Goal: Transaction & Acquisition: Purchase product/service

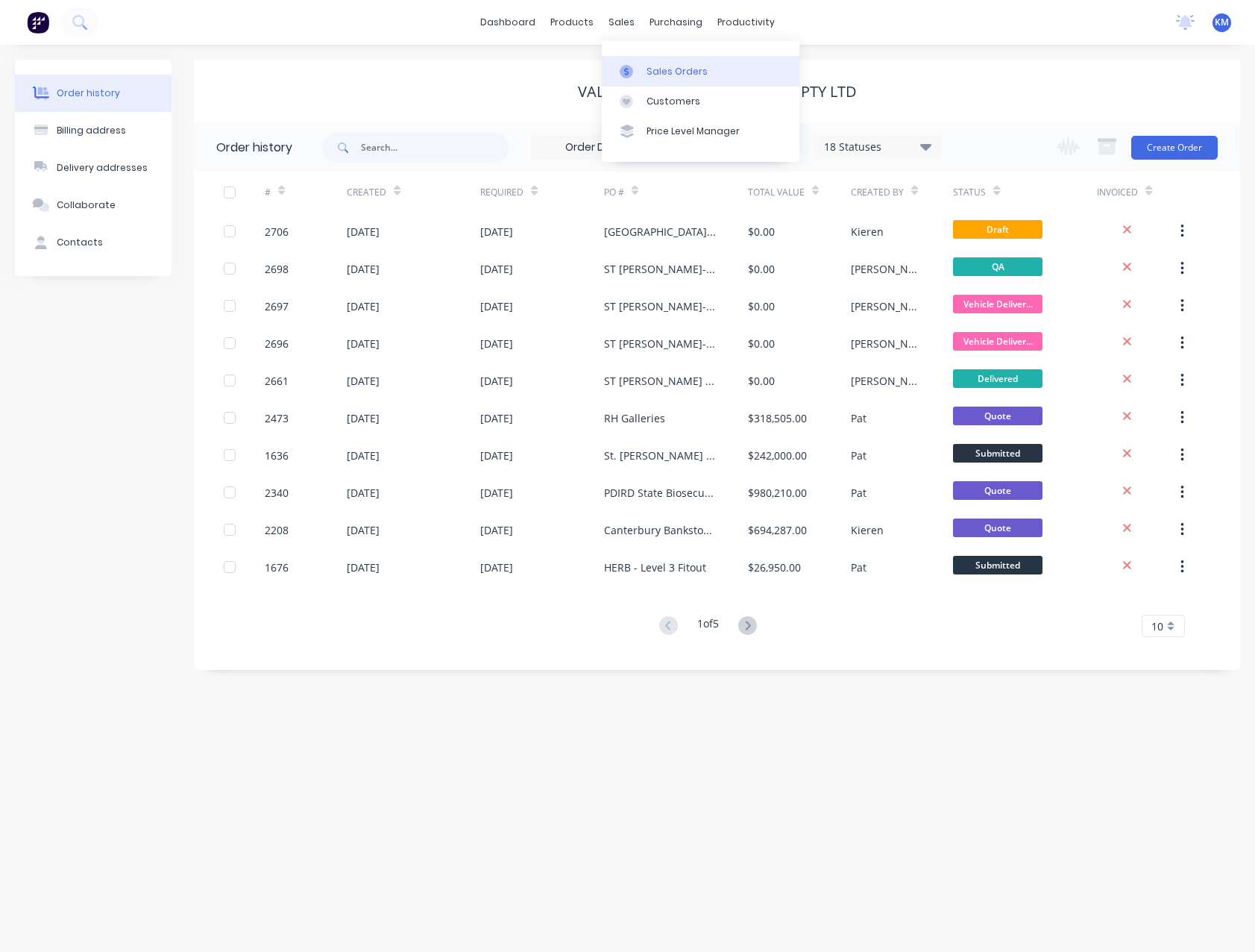
click at [644, 66] on link "Sales Orders" at bounding box center [700, 71] width 197 height 30
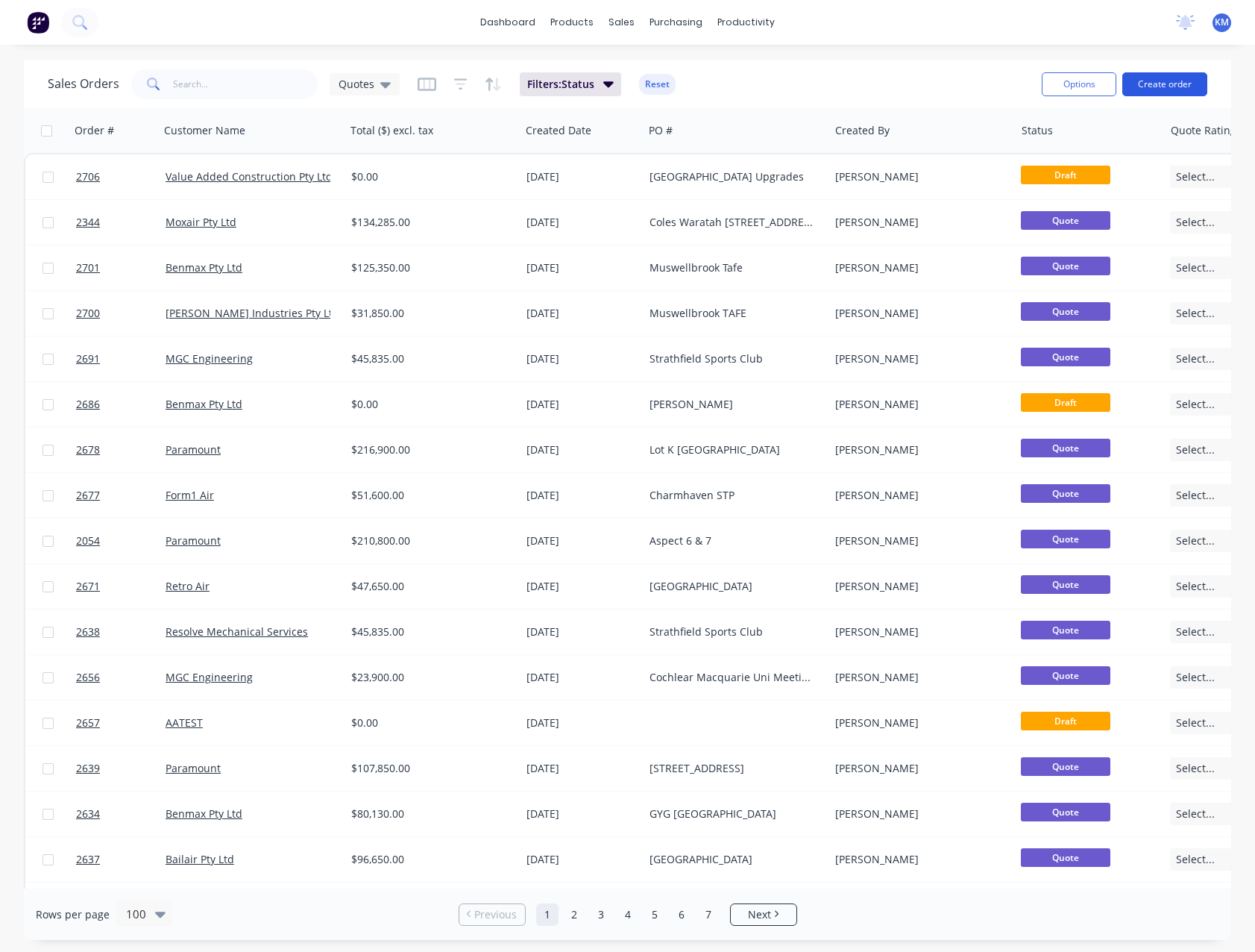
click at [1145, 88] on button "Create order" at bounding box center [1165, 84] width 85 height 24
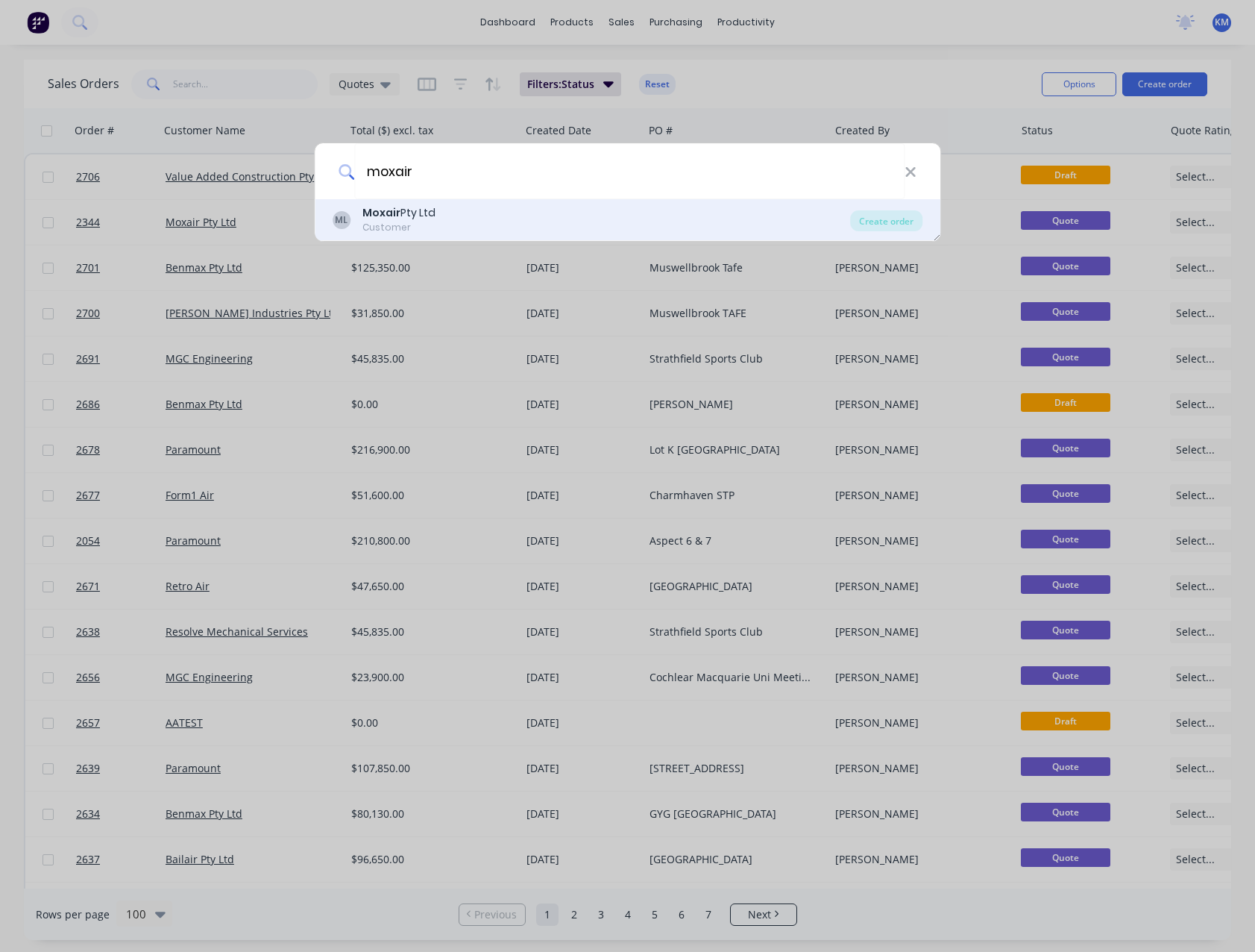
type input "moxair"
click at [515, 221] on div "ML Moxair Pty Ltd Customer" at bounding box center [591, 219] width 518 height 29
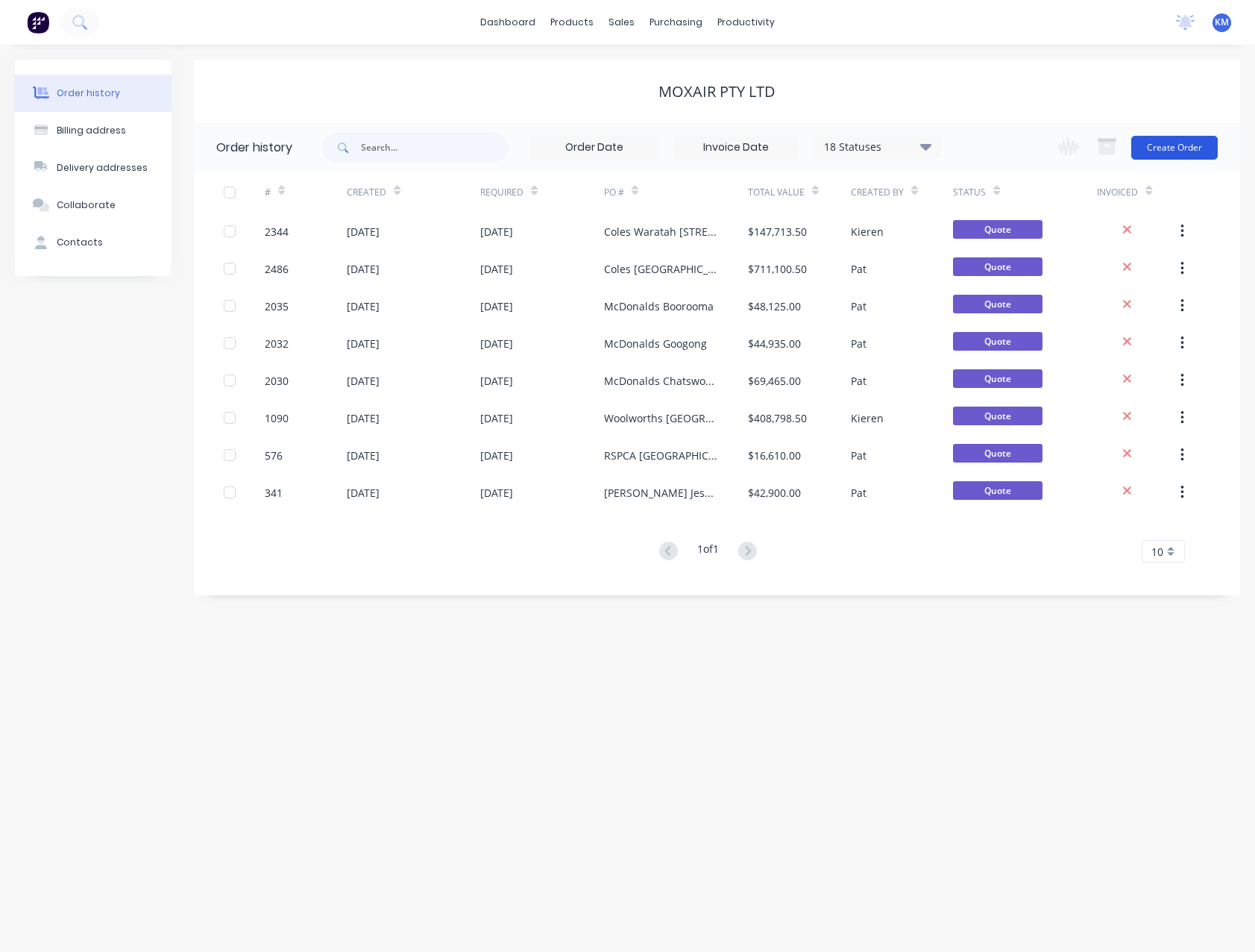
click at [1199, 145] on button "Create Order" at bounding box center [1175, 148] width 87 height 24
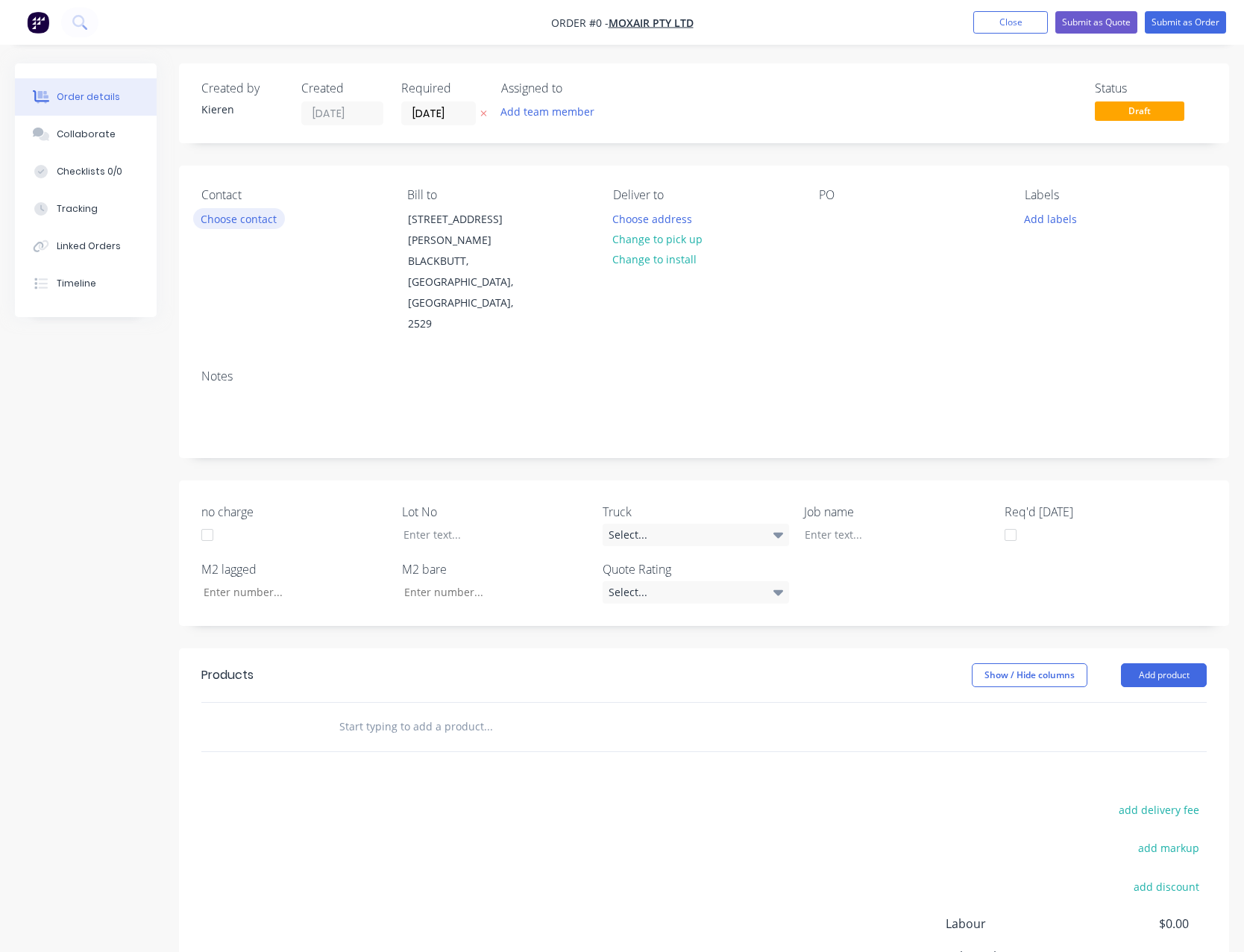
click at [252, 224] on button "Choose contact" at bounding box center [239, 219] width 92 height 20
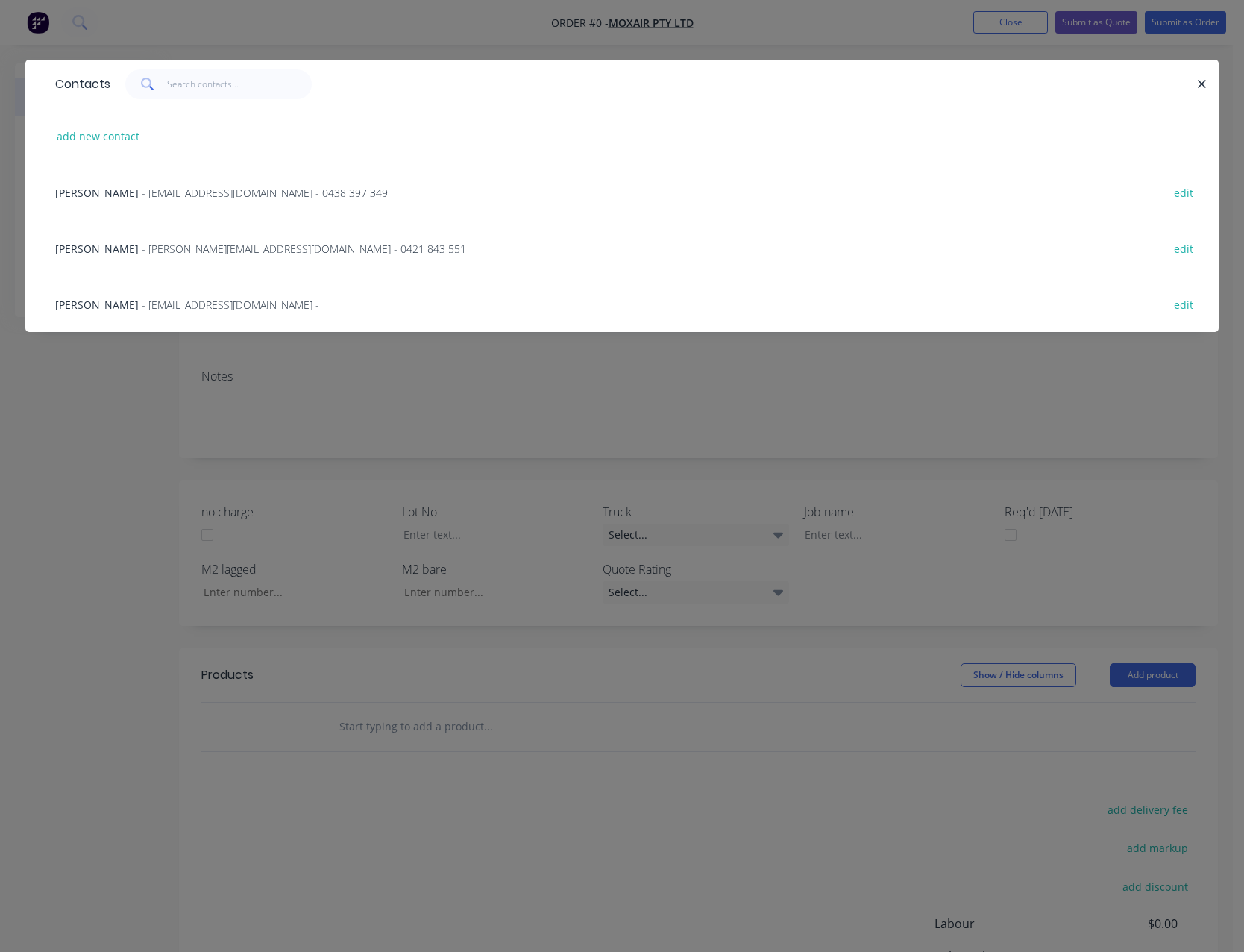
click at [236, 193] on span "- [EMAIL_ADDRESS][DOMAIN_NAME] - 0438 397 349" at bounding box center [265, 192] width 246 height 14
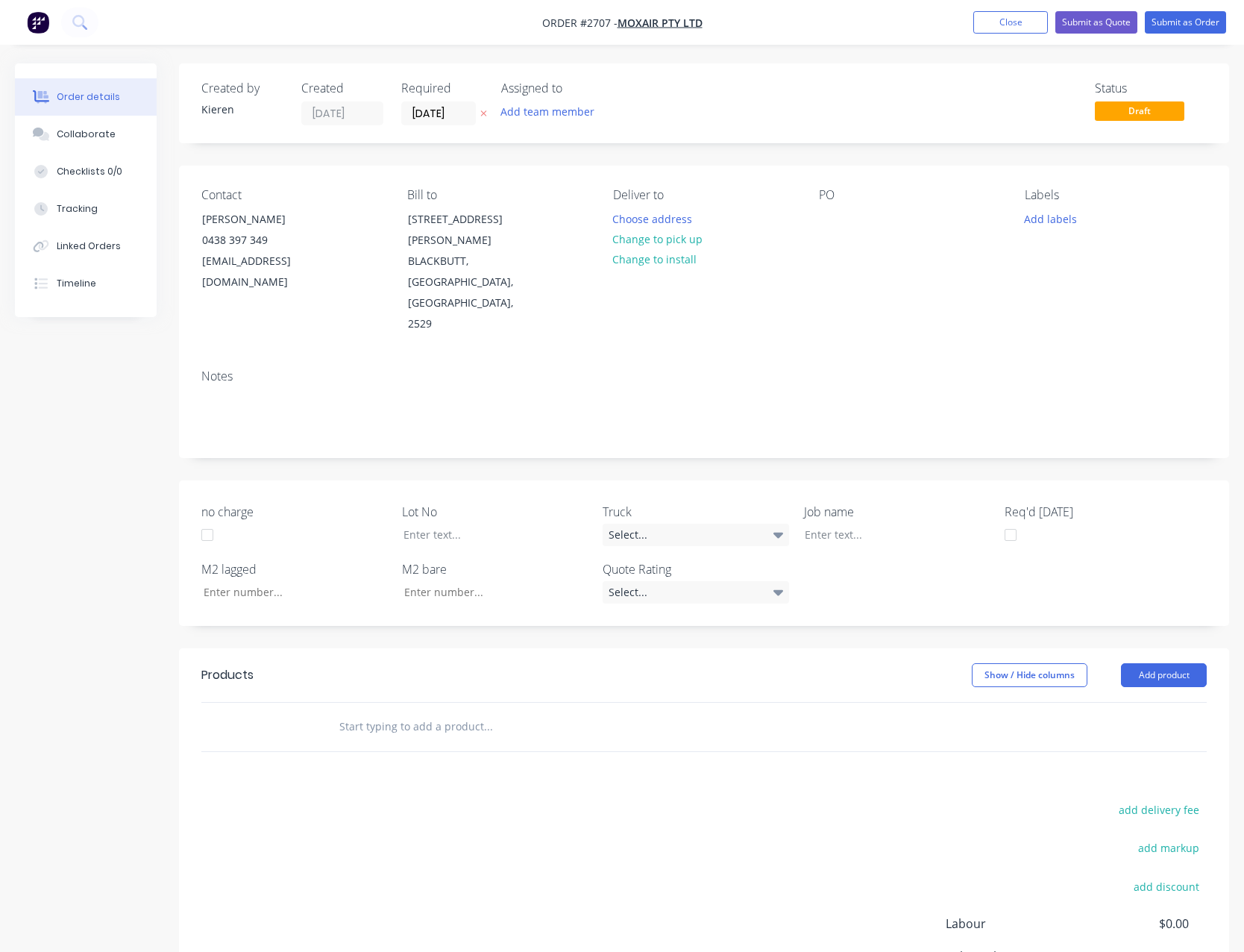
click at [813, 216] on div "Contact [PERSON_NAME] [PHONE_NUMBER] [EMAIL_ADDRESS][DOMAIN_NAME] Bill to [STRE…" at bounding box center [704, 261] width 1050 height 191
click at [831, 220] on div at bounding box center [831, 219] width 24 height 21
click at [1161, 663] on button "Add product" at bounding box center [1164, 675] width 86 height 24
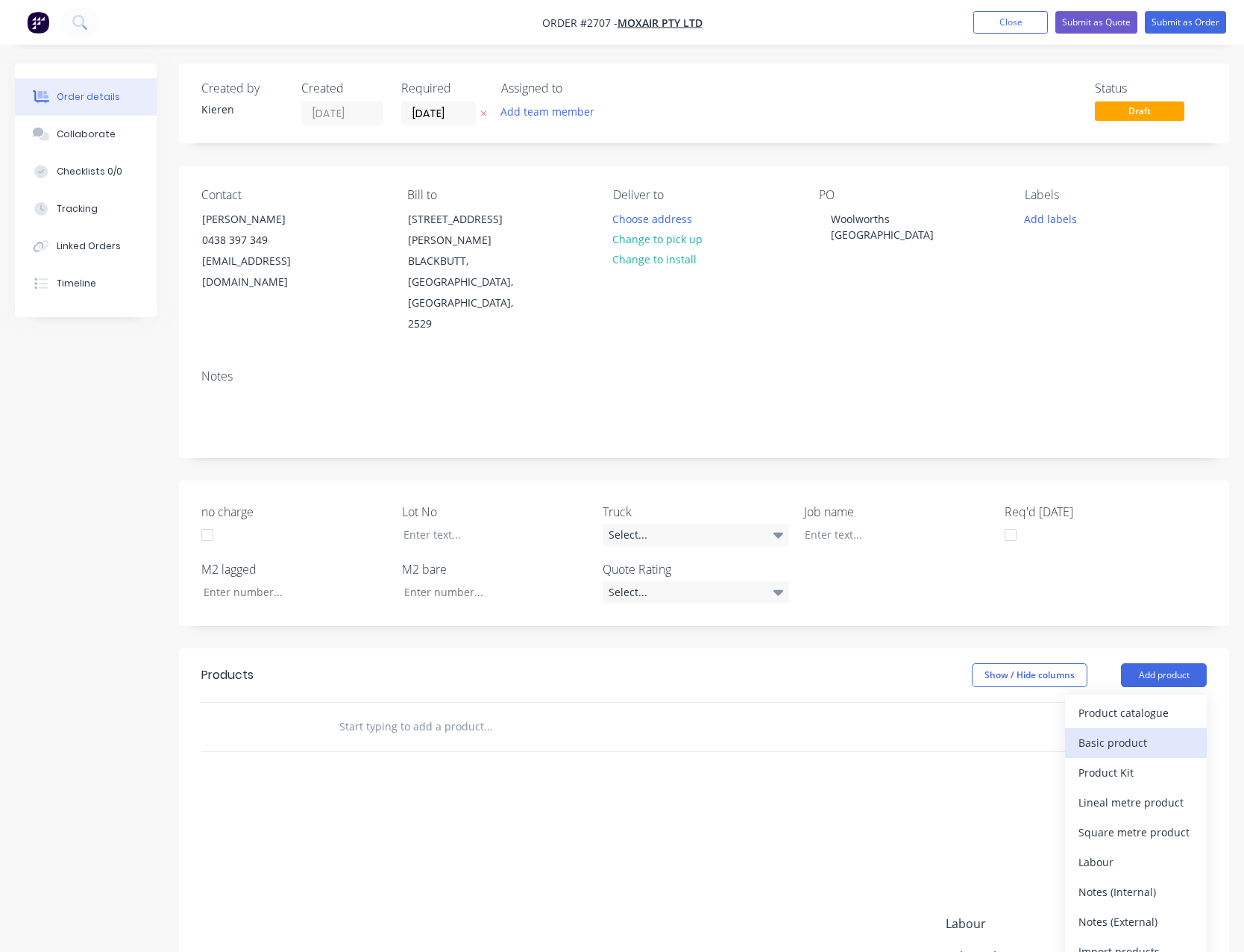
click at [1150, 732] on div "Basic product" at bounding box center [1136, 742] width 115 height 21
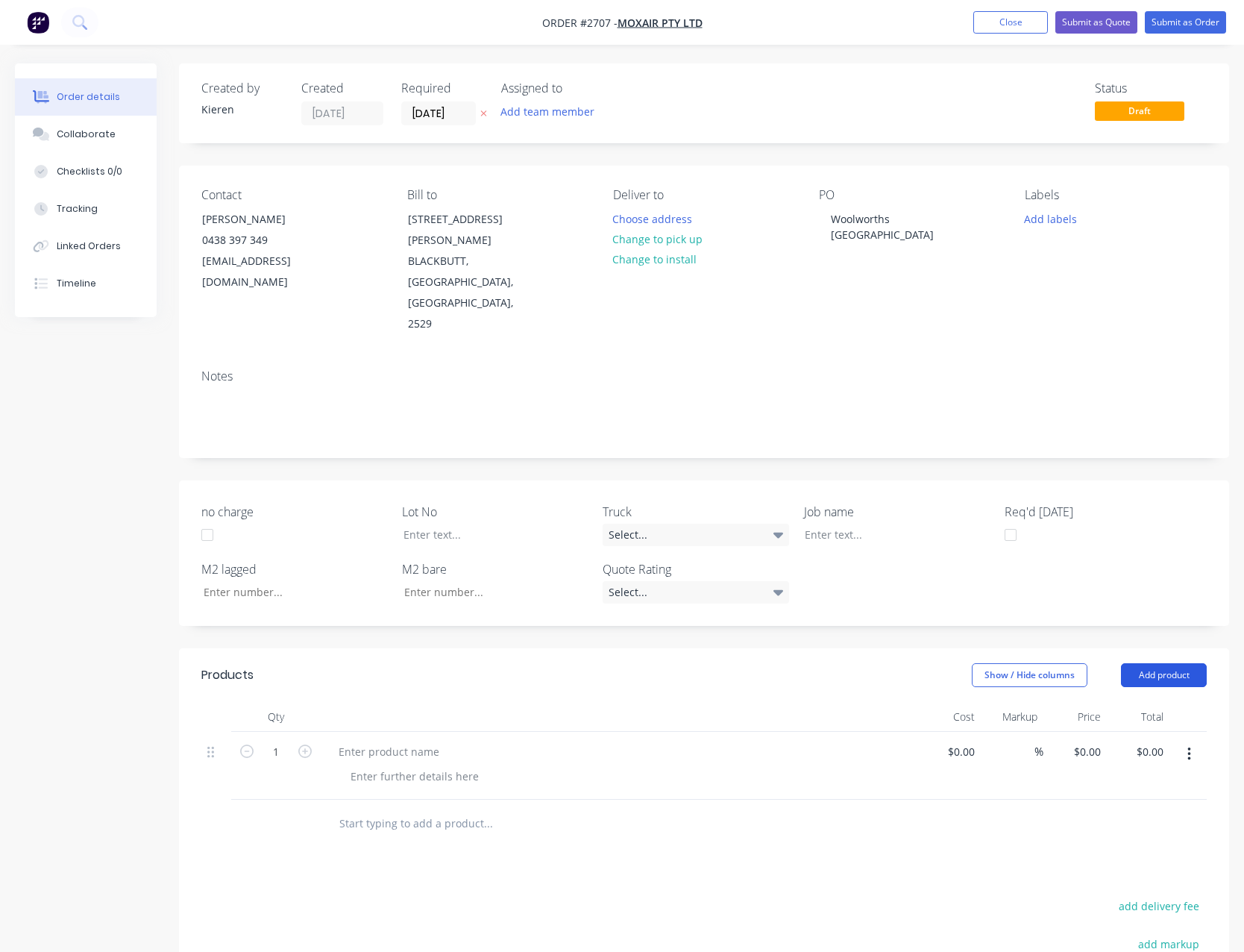
click at [1163, 663] on button "Add product" at bounding box center [1164, 675] width 86 height 24
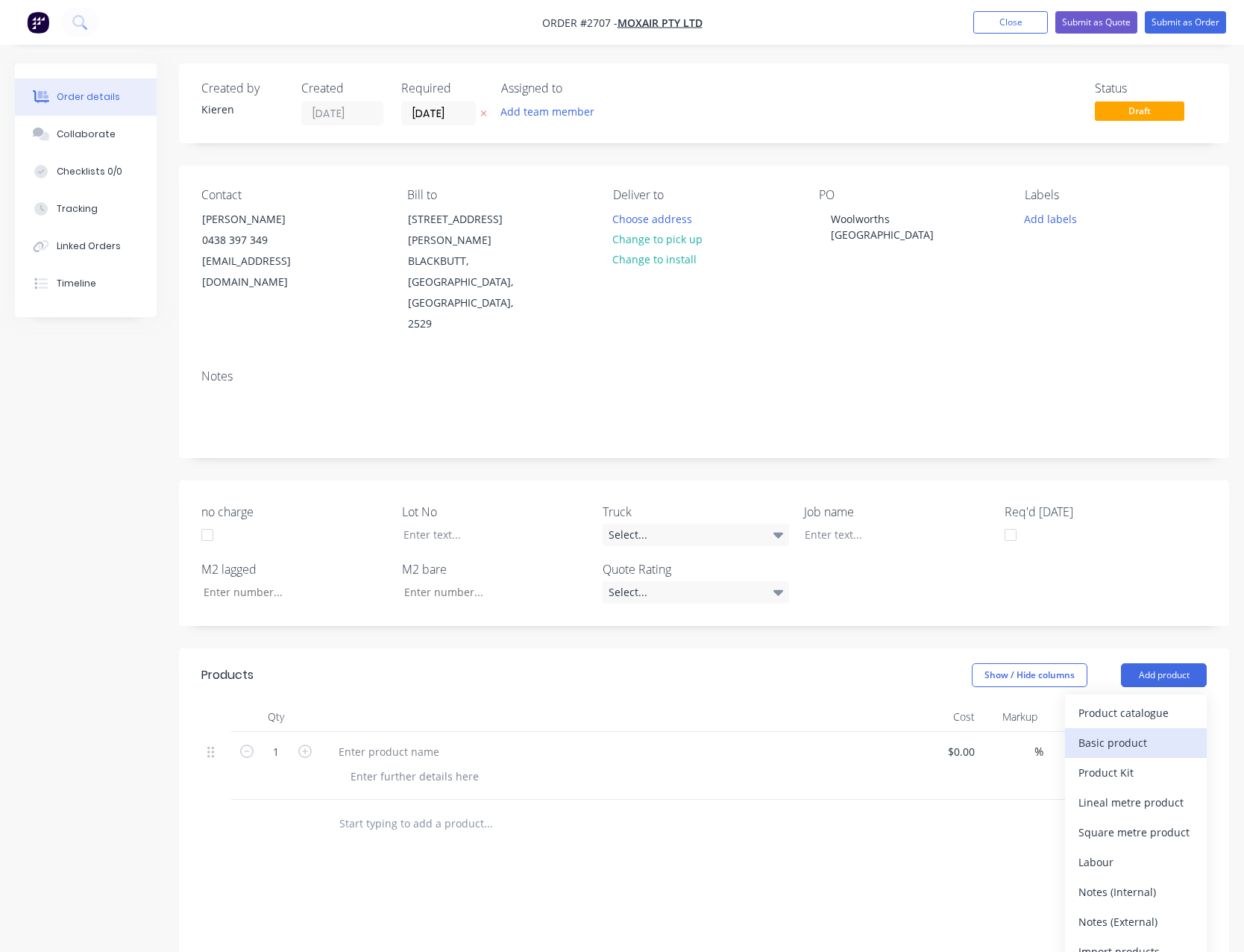
click at [1155, 732] on div "Basic product" at bounding box center [1136, 742] width 115 height 21
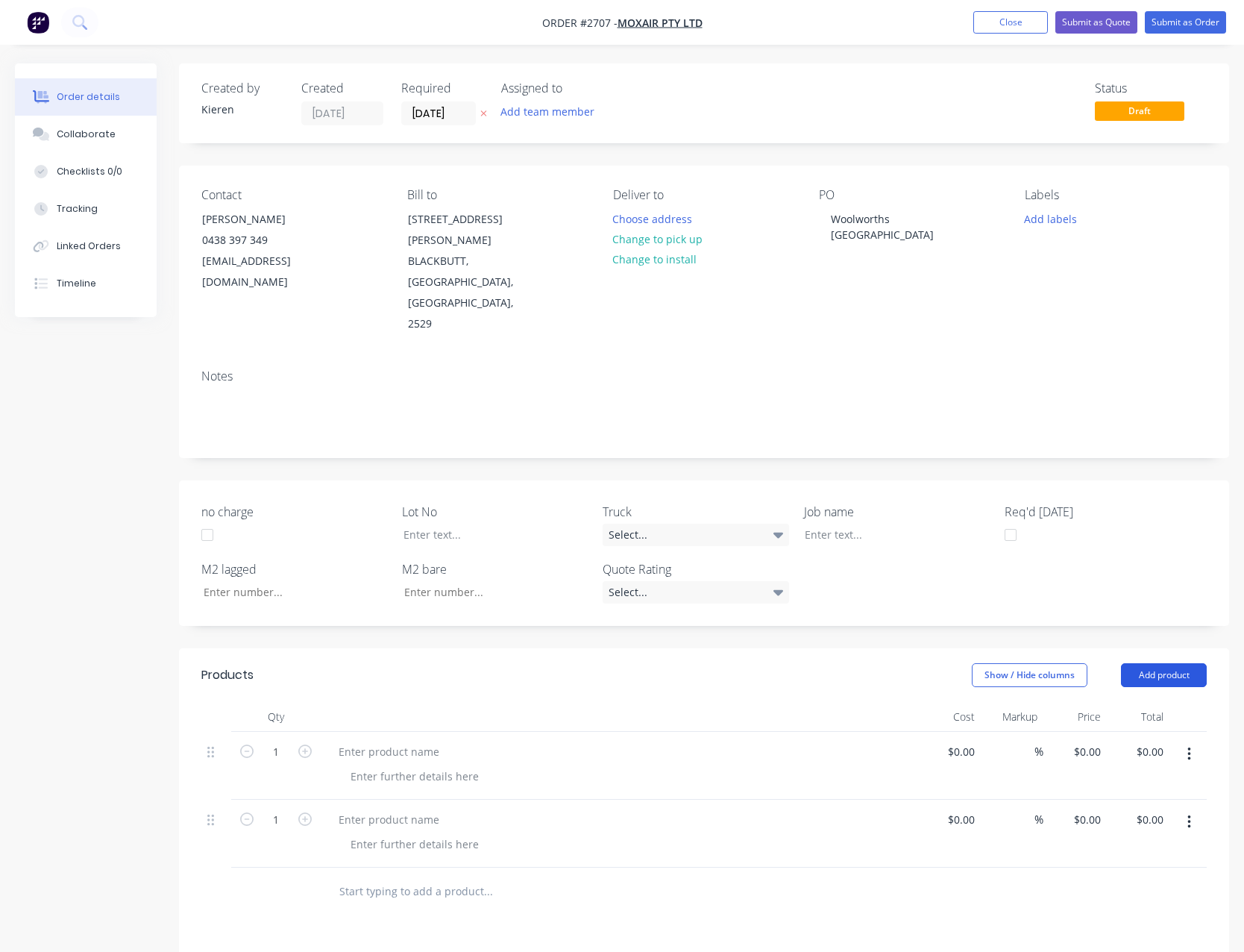
click at [1165, 663] on button "Add product" at bounding box center [1164, 675] width 86 height 24
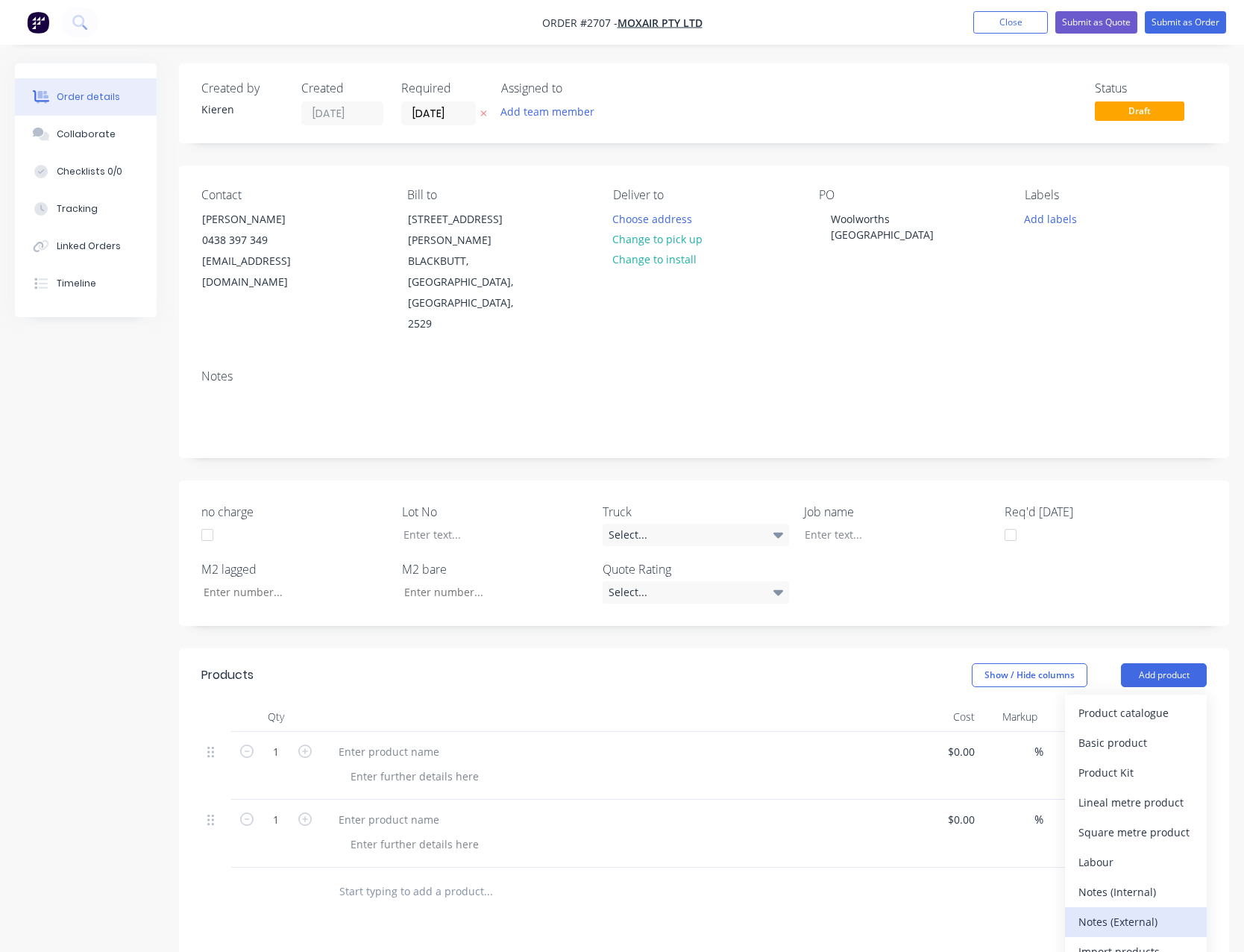
click at [1161, 910] on div "Notes (External)" at bounding box center [1136, 921] width 115 height 21
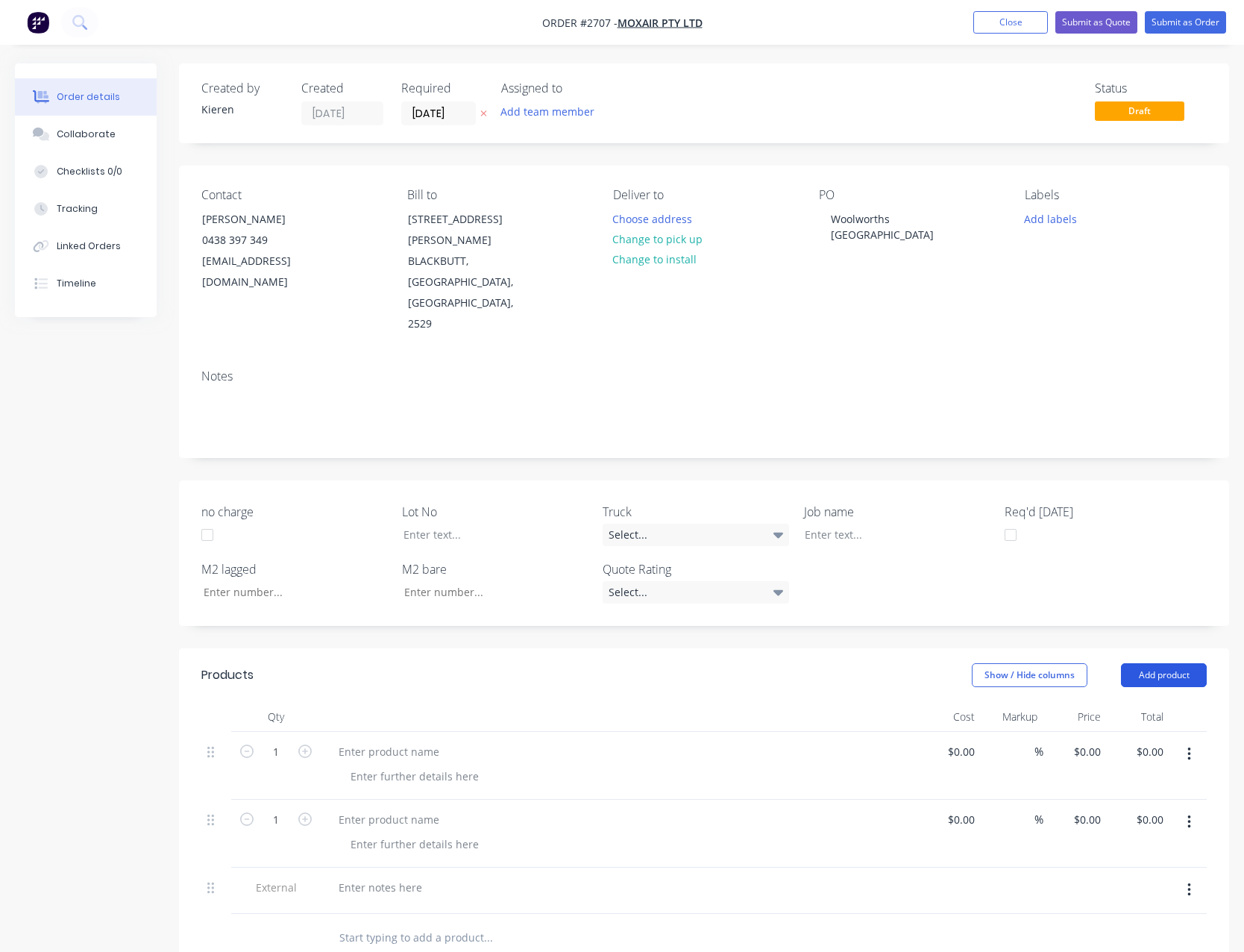
click at [1155, 663] on button "Add product" at bounding box center [1164, 675] width 86 height 24
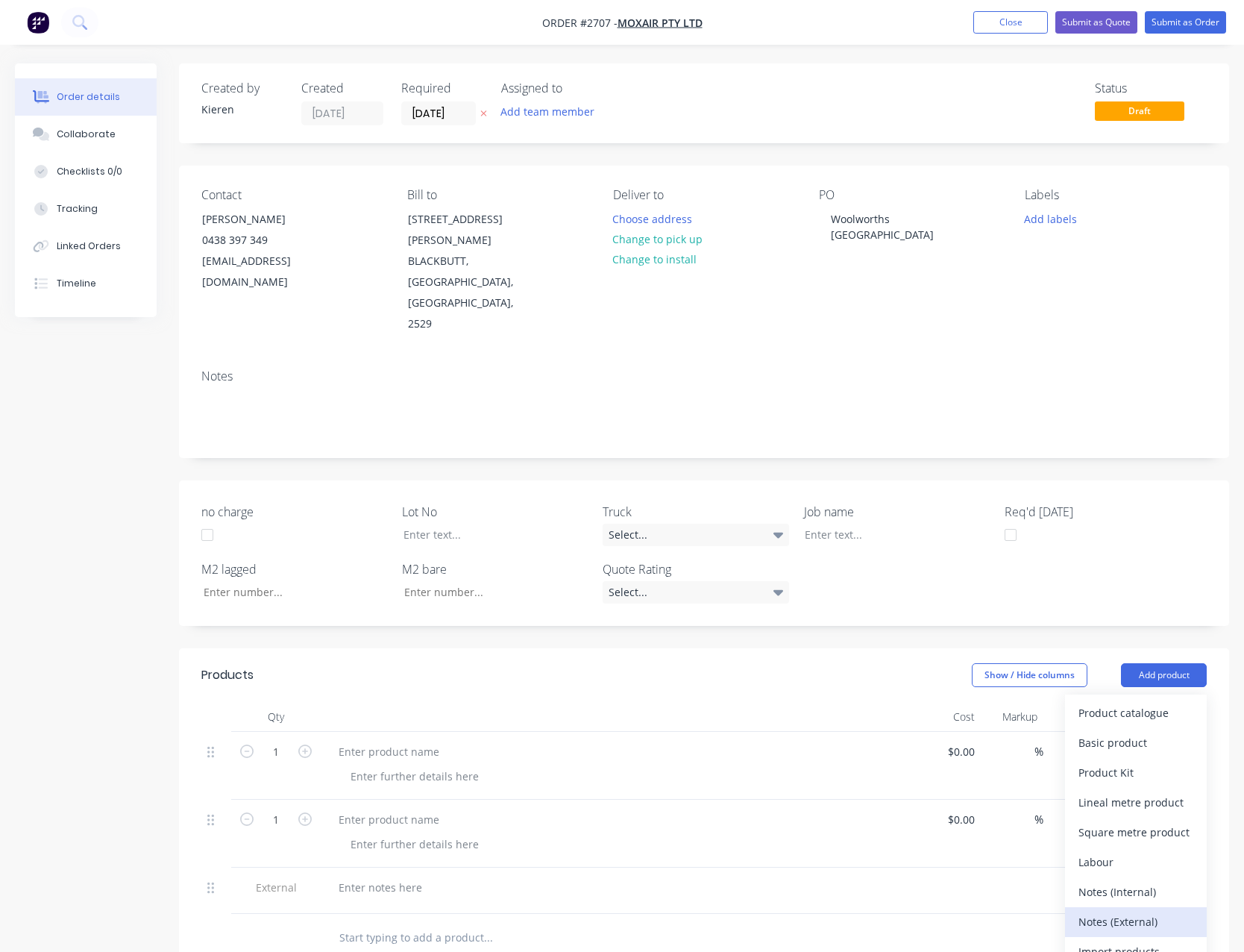
drag, startPoint x: 1150, startPoint y: 856, endPoint x: 1103, endPoint y: 844, distance: 48.5
click at [1150, 910] on div "Notes (External)" at bounding box center [1136, 921] width 115 height 21
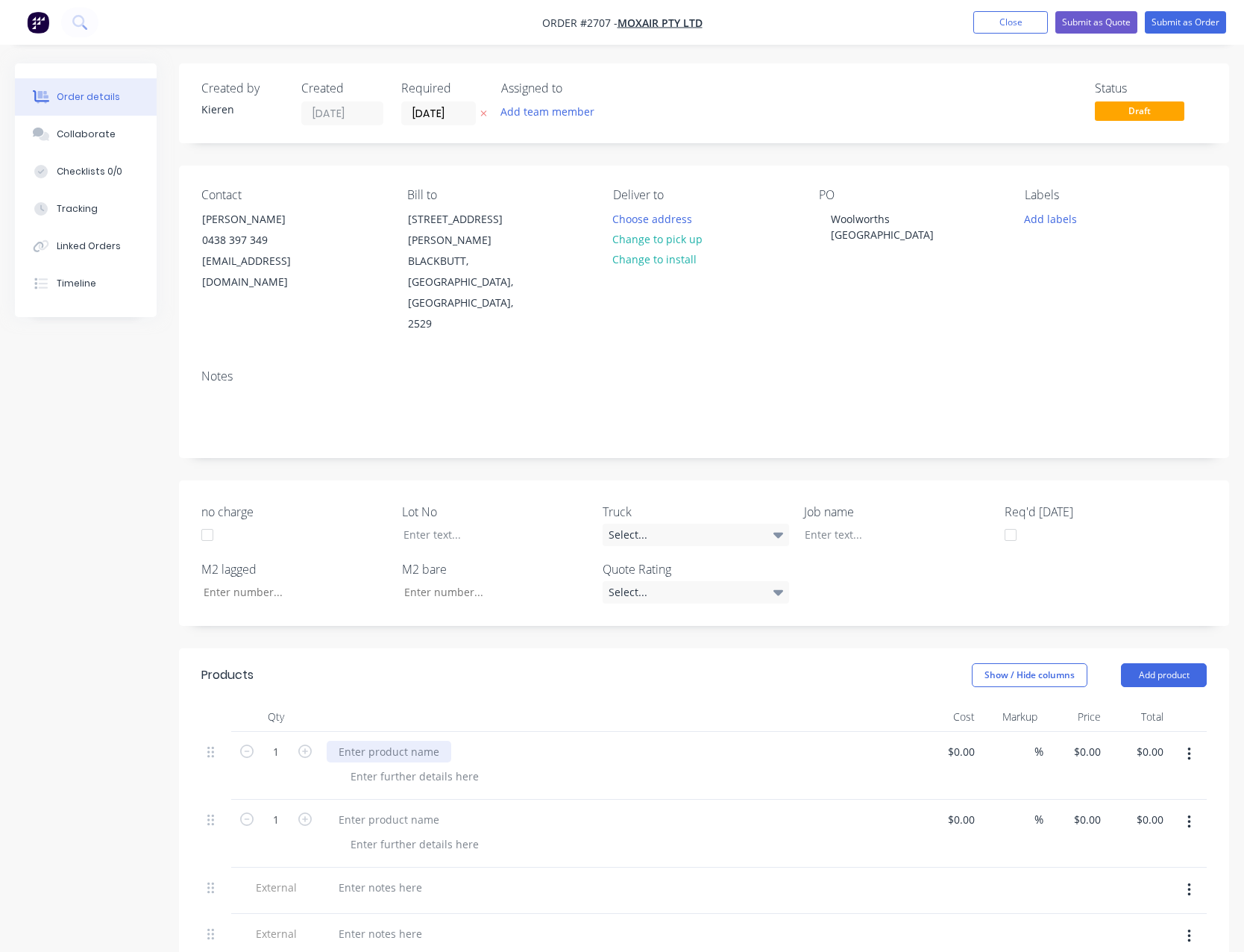
click at [403, 741] on div at bounding box center [389, 751] width 124 height 21
